Goal: Task Accomplishment & Management: Manage account settings

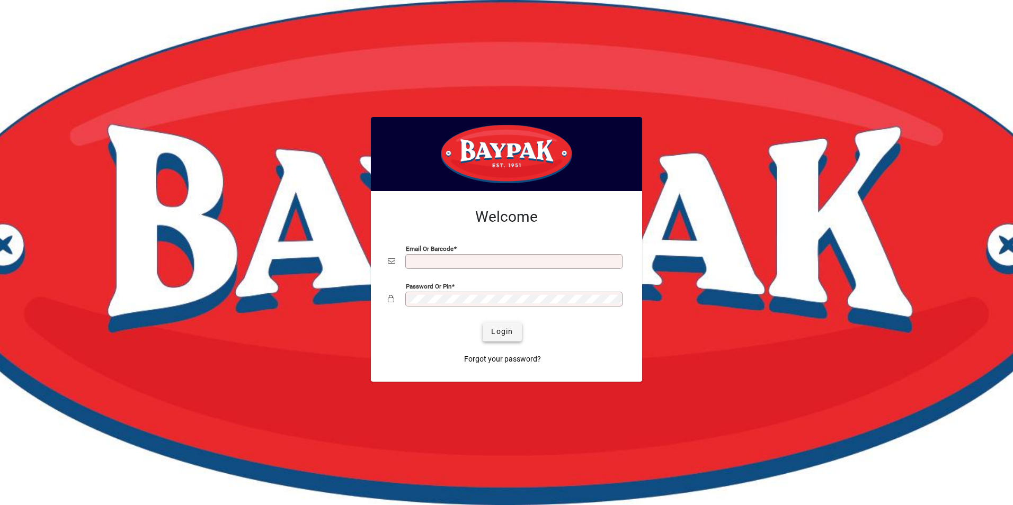
type input "**********"
click at [504, 332] on span "Login" at bounding box center [502, 331] width 22 height 11
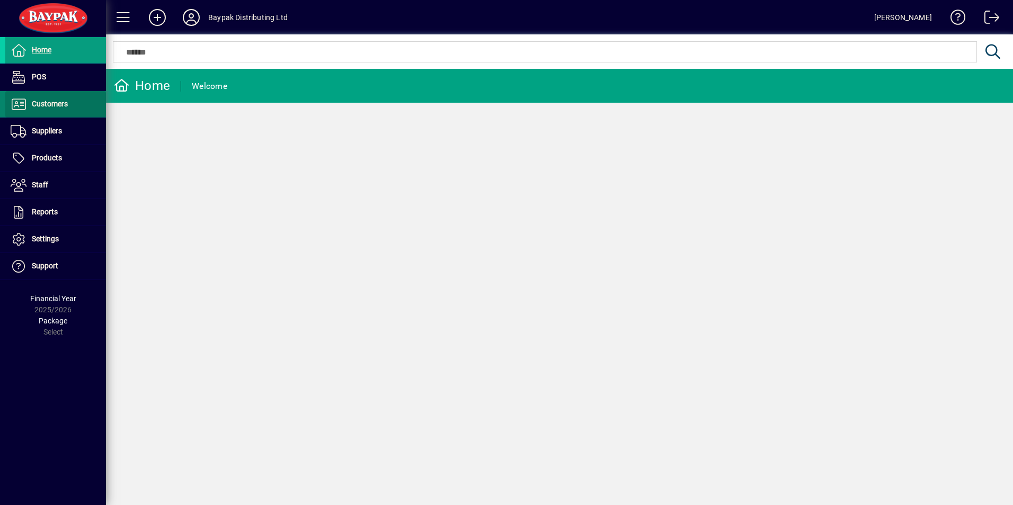
click at [44, 99] on span "Customers" at bounding box center [36, 104] width 62 height 13
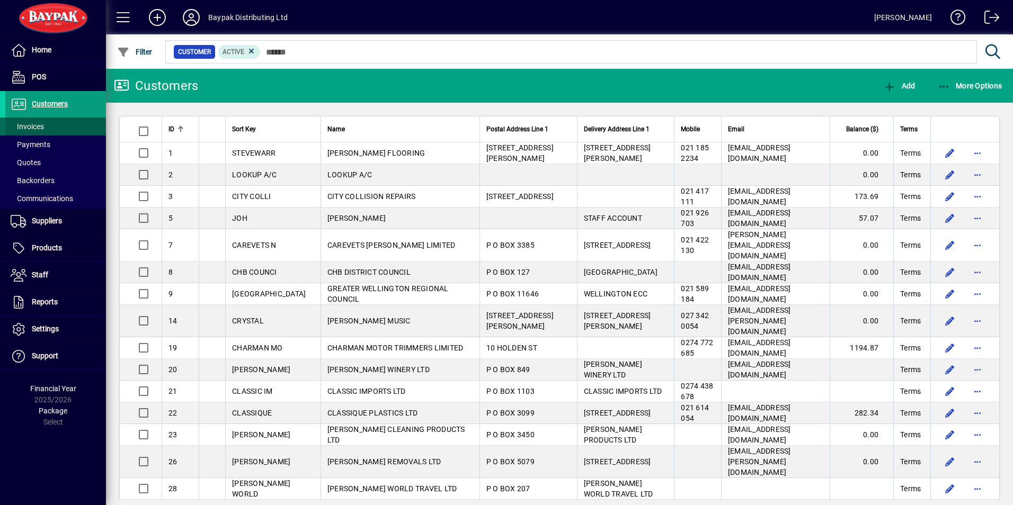
click at [34, 128] on span "Invoices" at bounding box center [27, 126] width 33 height 8
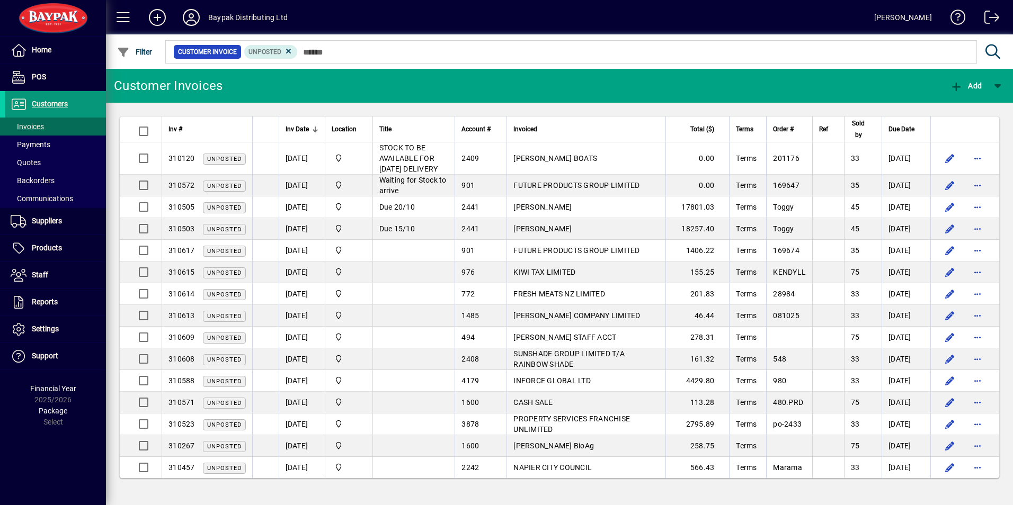
click at [49, 102] on span "Customers" at bounding box center [50, 104] width 36 height 8
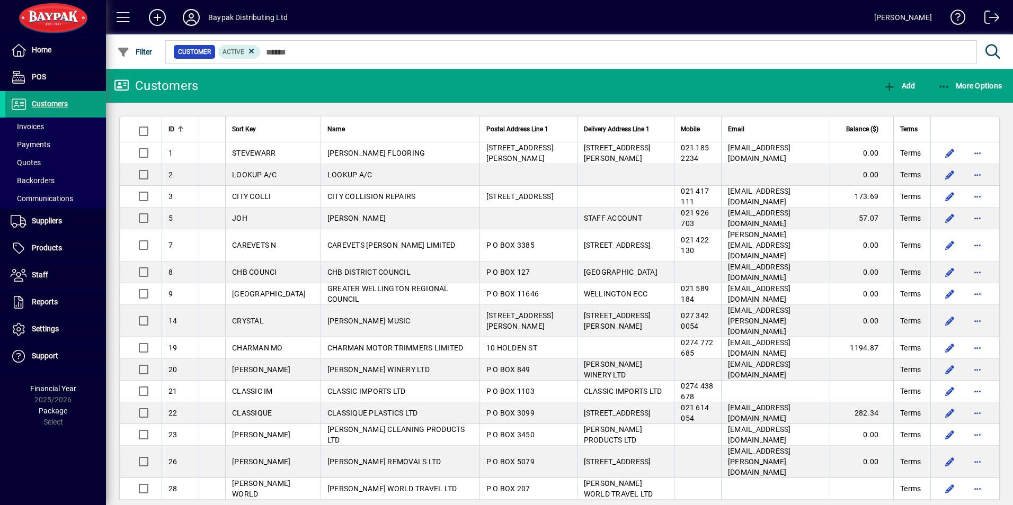
click at [191, 20] on icon at bounding box center [191, 17] width 21 height 17
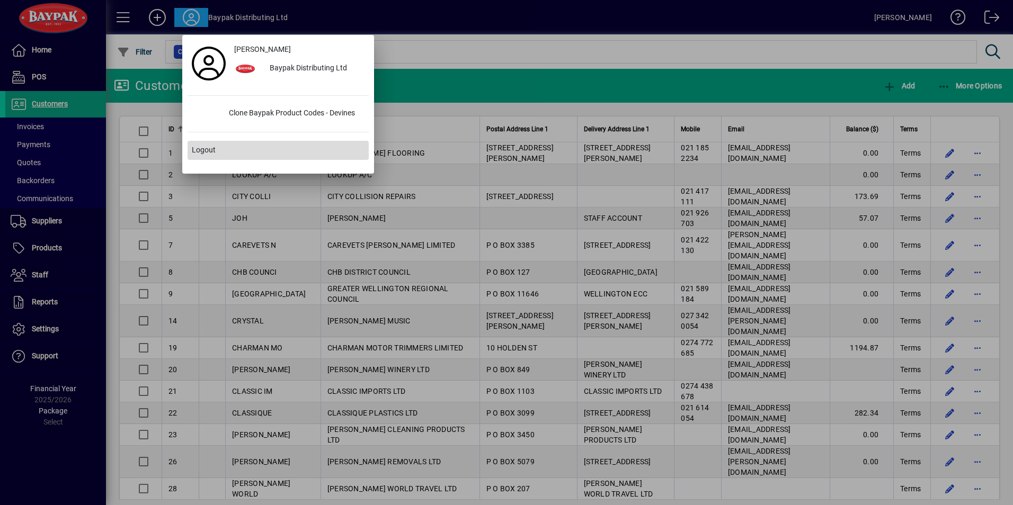
click at [201, 144] on span at bounding box center [277, 150] width 181 height 25
